Goal: Navigation & Orientation: Find specific page/section

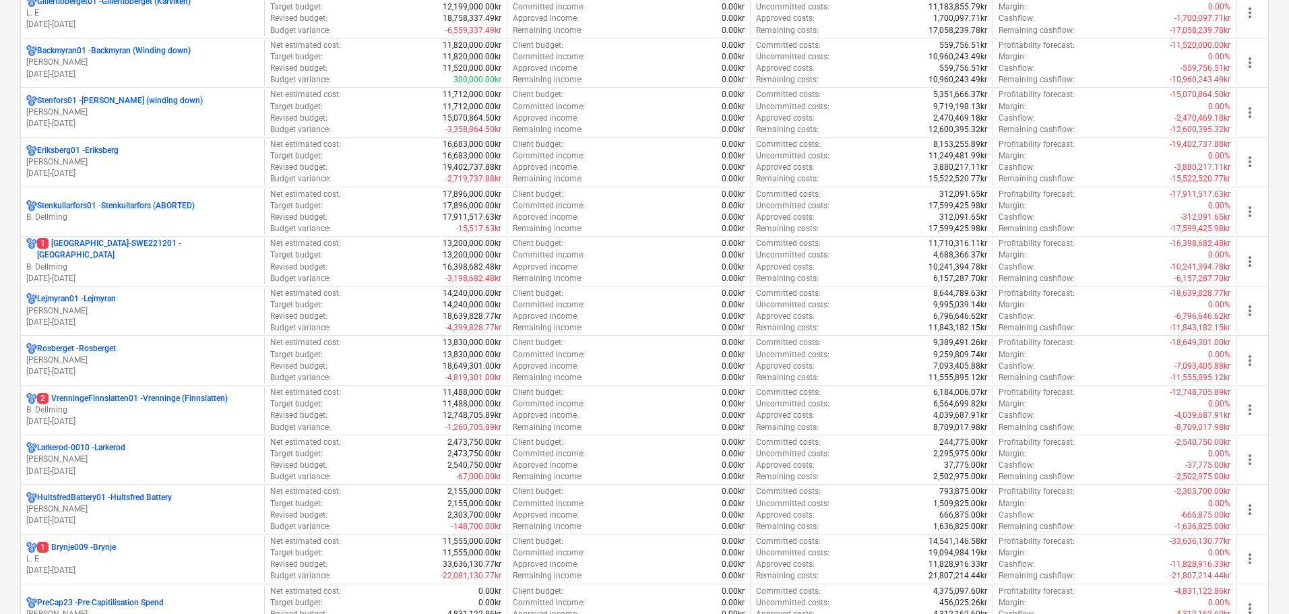
scroll to position [472, 0]
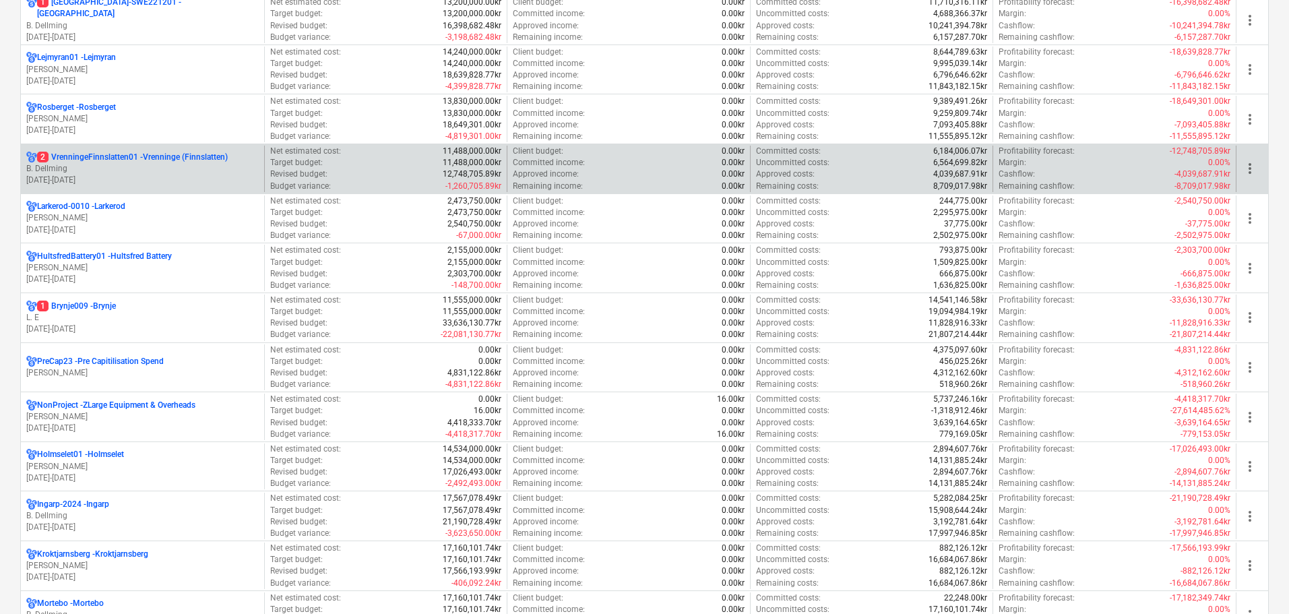
click at [140, 181] on p "[DATE] - [DATE]" at bounding box center [142, 180] width 233 height 11
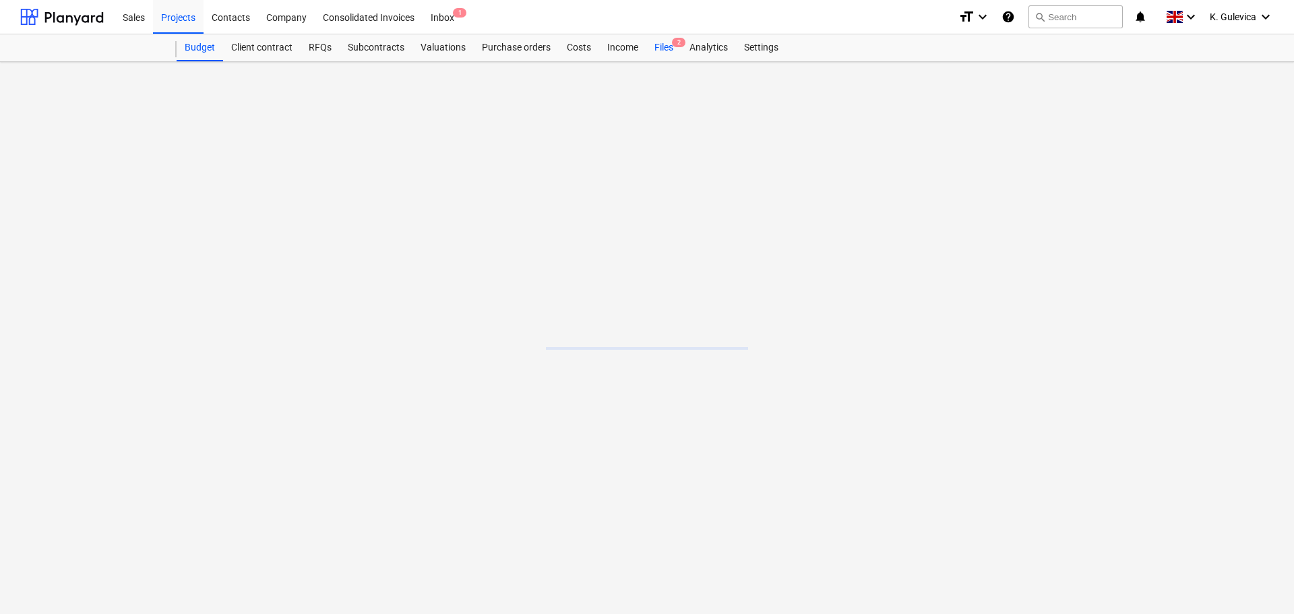
click at [660, 50] on div "Files 2" at bounding box center [663, 47] width 35 height 27
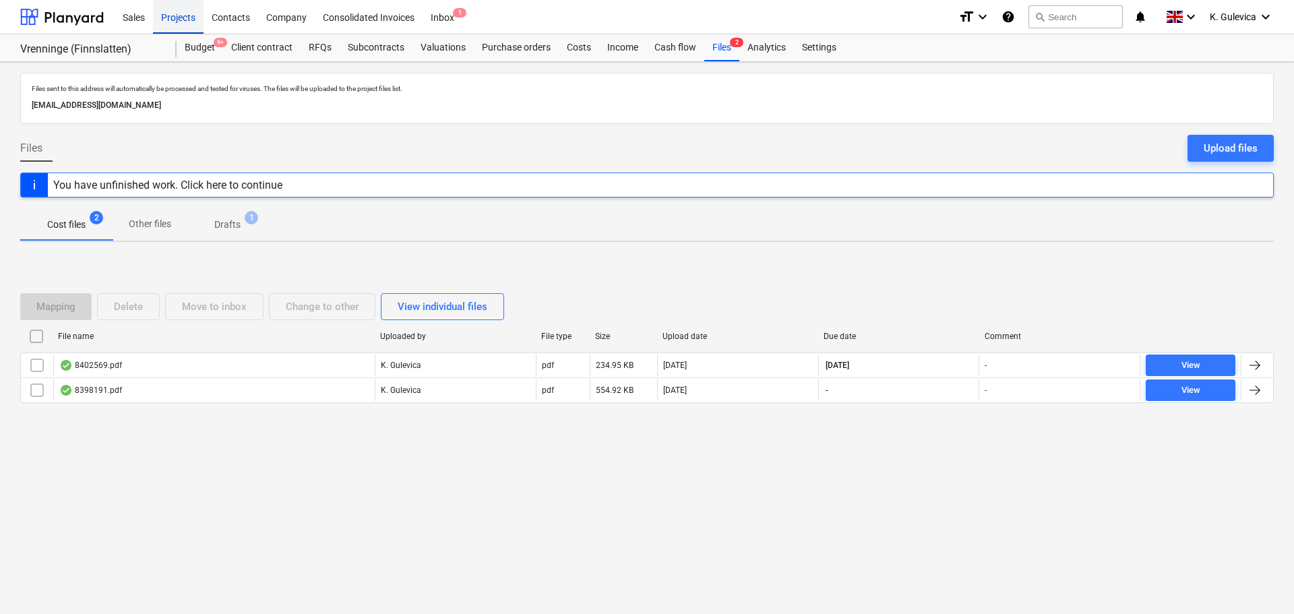
click at [177, 17] on div "Projects" at bounding box center [178, 16] width 51 height 34
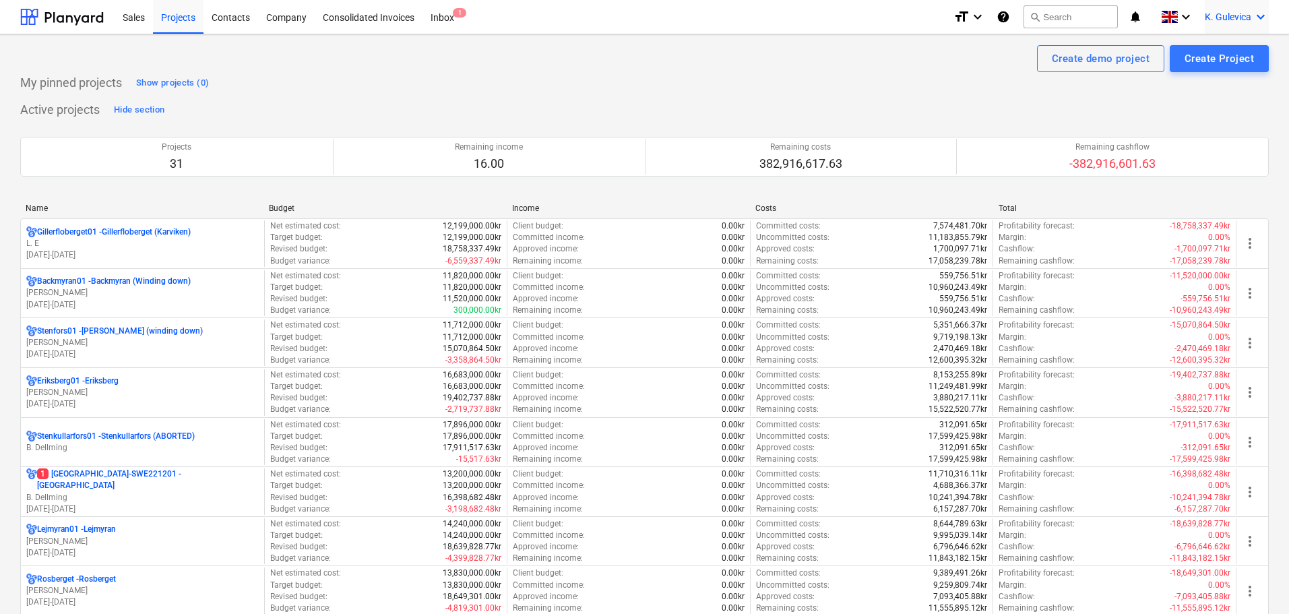
click at [1256, 12] on icon "keyboard_arrow_down" at bounding box center [1261, 17] width 16 height 16
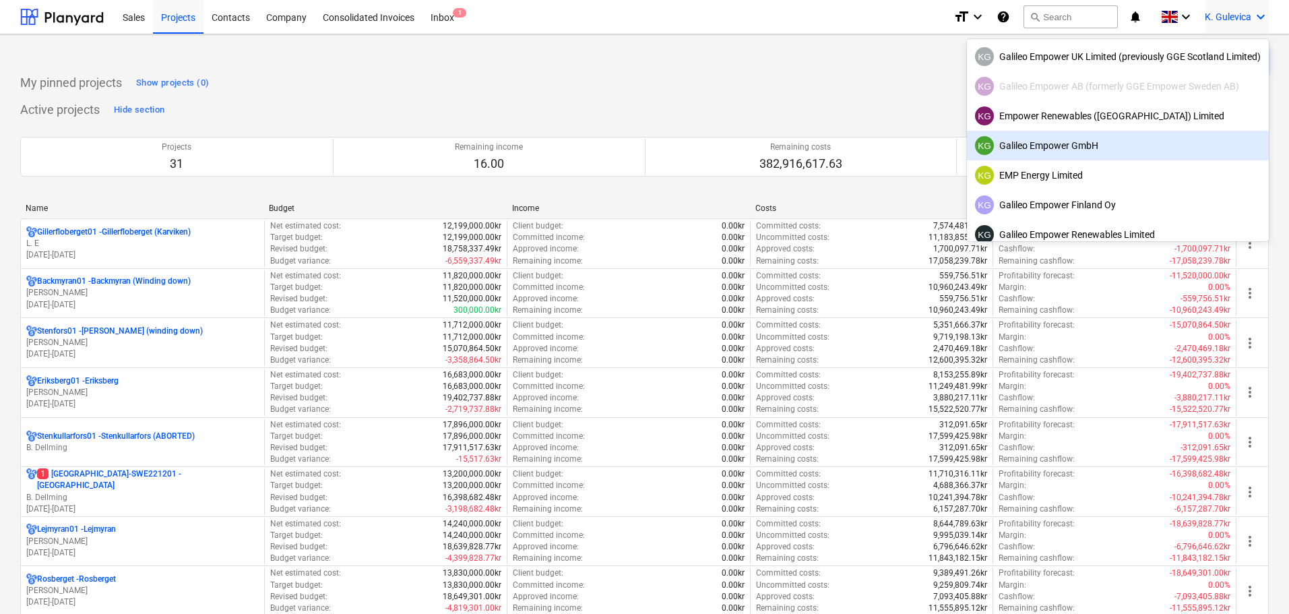
click at [1050, 149] on div "KG Galileo Empower GmbH" at bounding box center [1118, 145] width 286 height 19
